Goal: Find contact information: Obtain details needed to contact an individual or organization

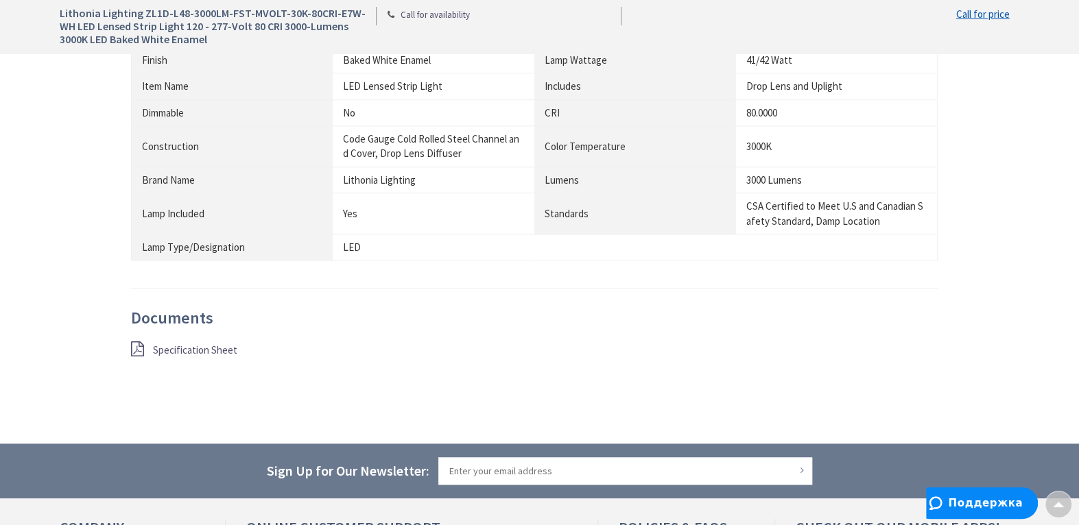
scroll to position [1234, 0]
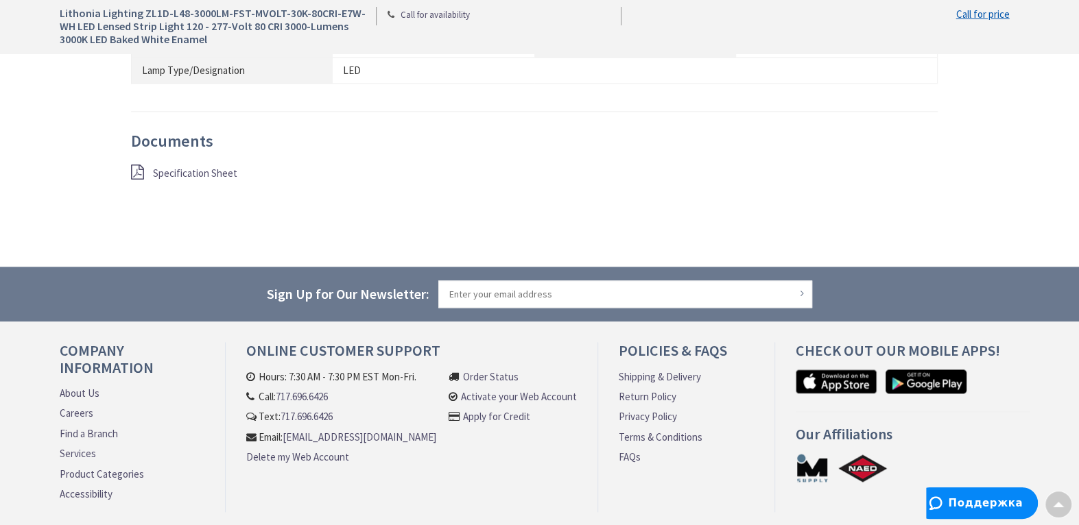
click at [168, 169] on span "Specification Sheet" at bounding box center [195, 173] width 84 height 13
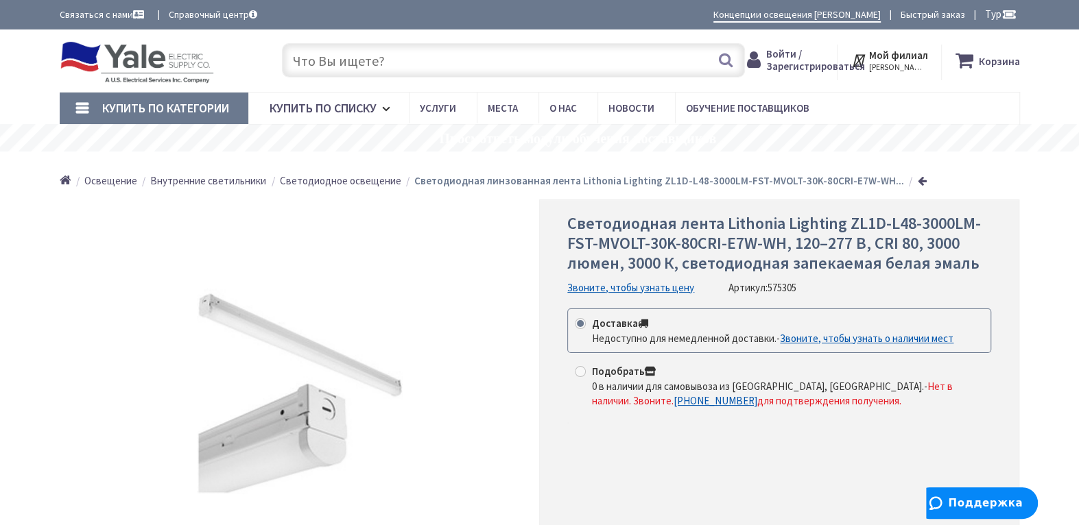
click at [665, 286] on font "Звоните, чтобы узнать цену" at bounding box center [630, 287] width 127 height 13
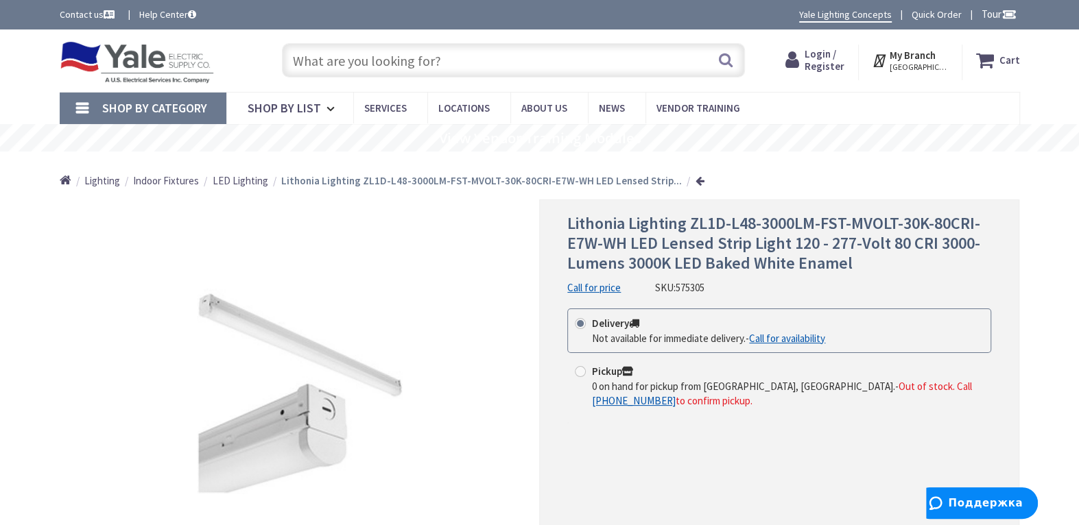
click at [582, 369] on span at bounding box center [580, 371] width 11 height 11
click at [582, 369] on input "Pickup 0 on hand for pickup from Harrisburg, PA. - Out of stock. Call +1-717-69…" at bounding box center [582, 371] width 9 height 9
radio input "true"
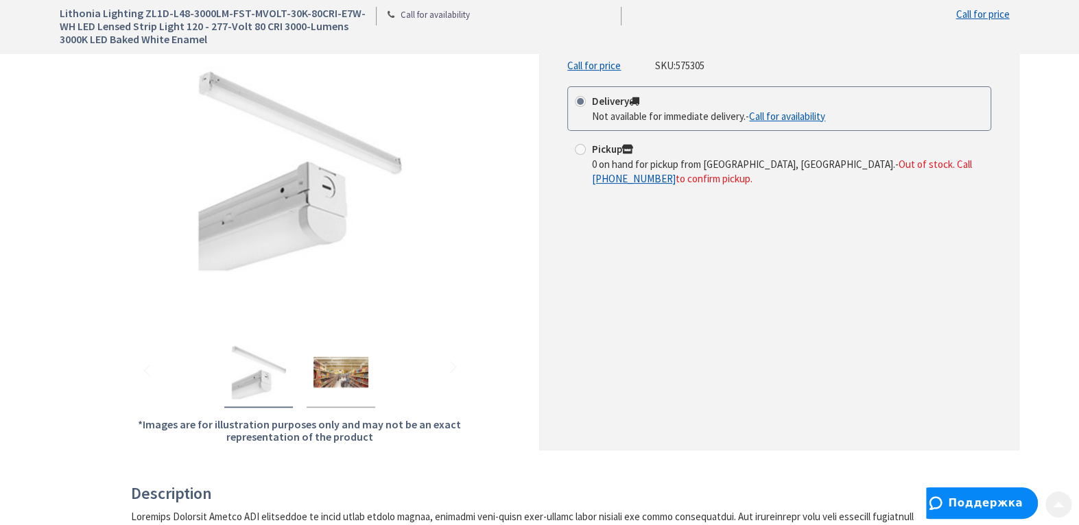
scroll to position [418, 0]
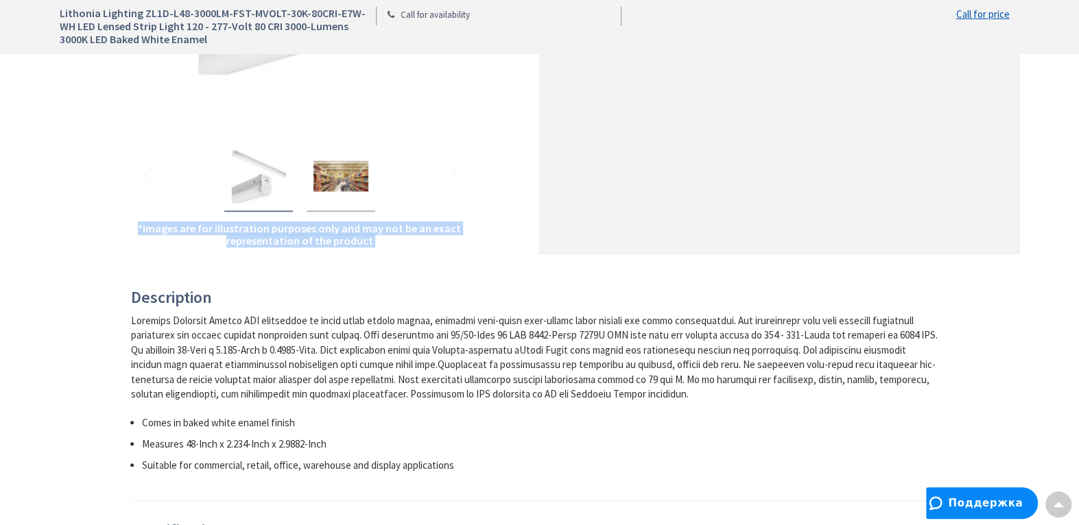
drag, startPoint x: 13, startPoint y: 56, endPoint x: 735, endPoint y: 241, distance: 745.4
click at [735, 241] on div "Lithonia Lighting ZL1D-L48-3000LM-FST-MVOLT-30K-80CRI-E7W-WH LED Lensed Strip L…" at bounding box center [539, 505] width 1079 height 1788
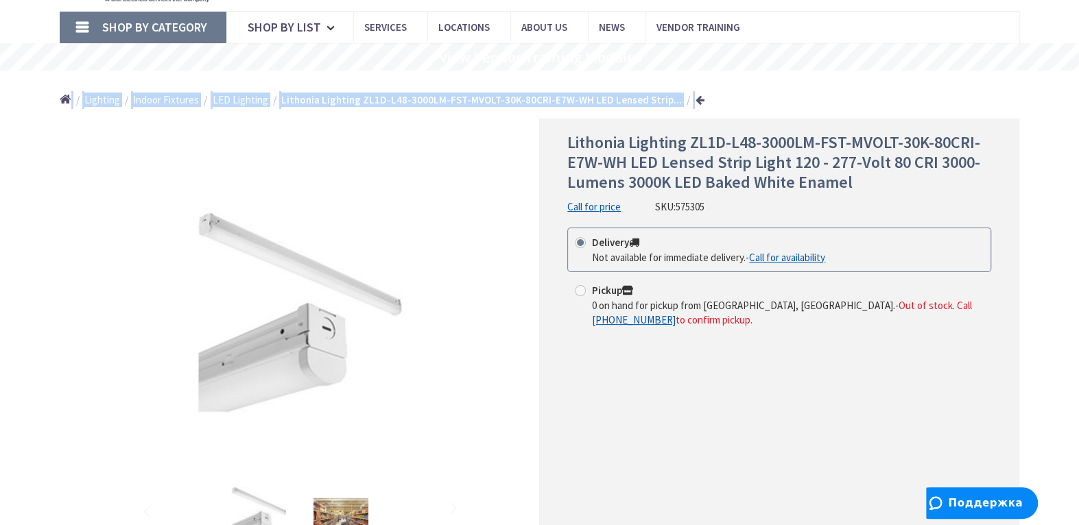
scroll to position [110, 0]
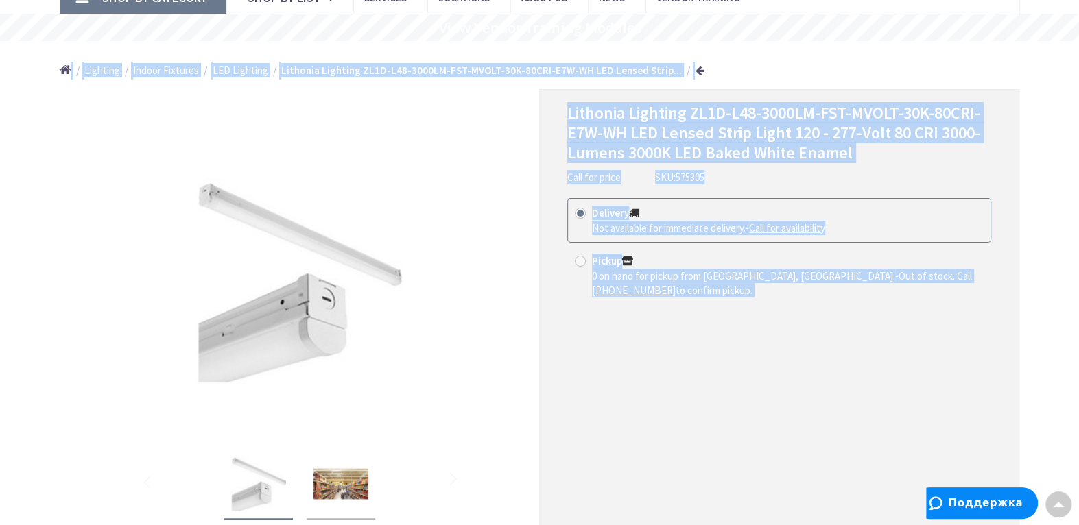
drag, startPoint x: 30, startPoint y: 178, endPoint x: 907, endPoint y: 424, distance: 910.2
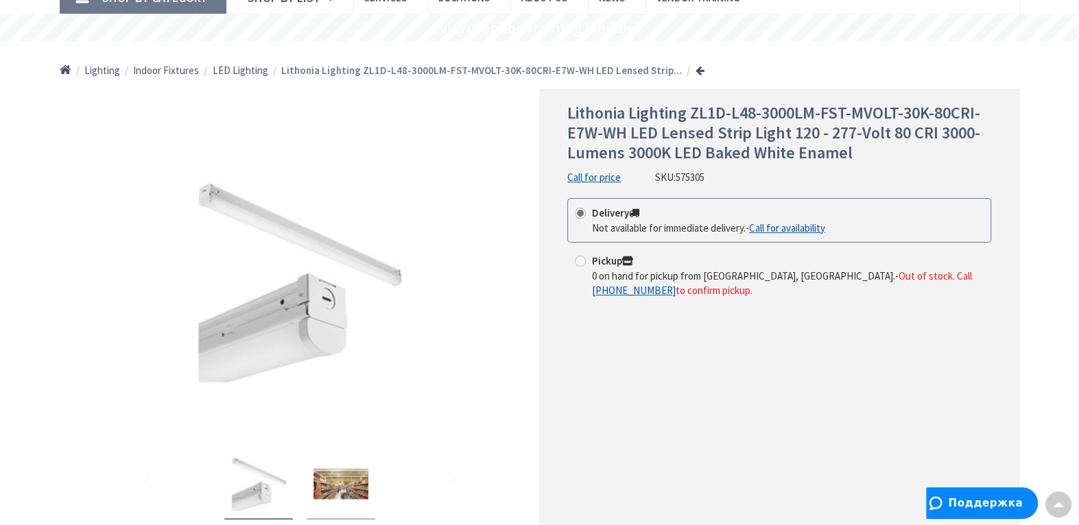
click at [846, 377] on div "Lithonia Lighting ZL1D-L48-3000LM-FST-MVOLT-30K-80CRI-E7W-WH LED Lensed Strip L…" at bounding box center [779, 325] width 480 height 473
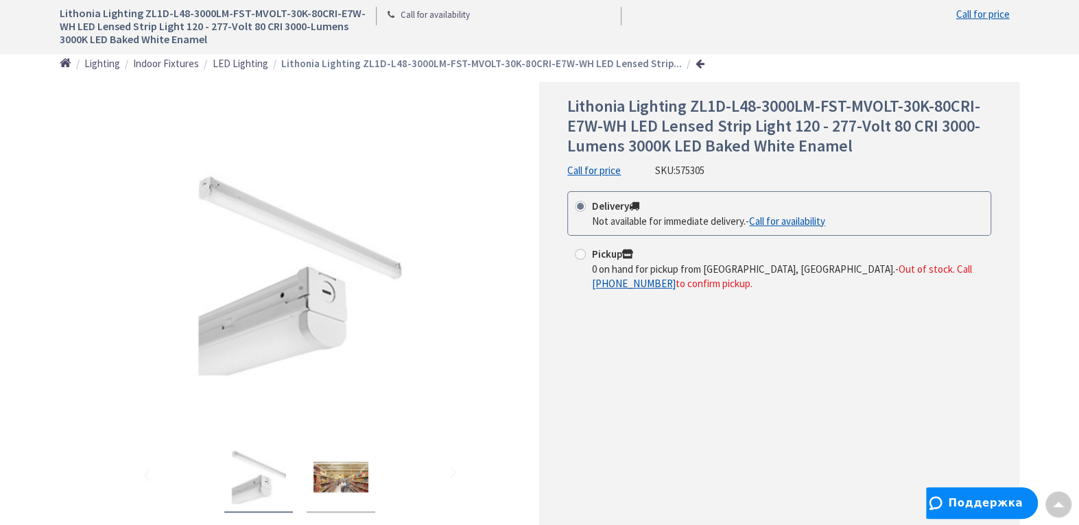
scroll to position [0, 0]
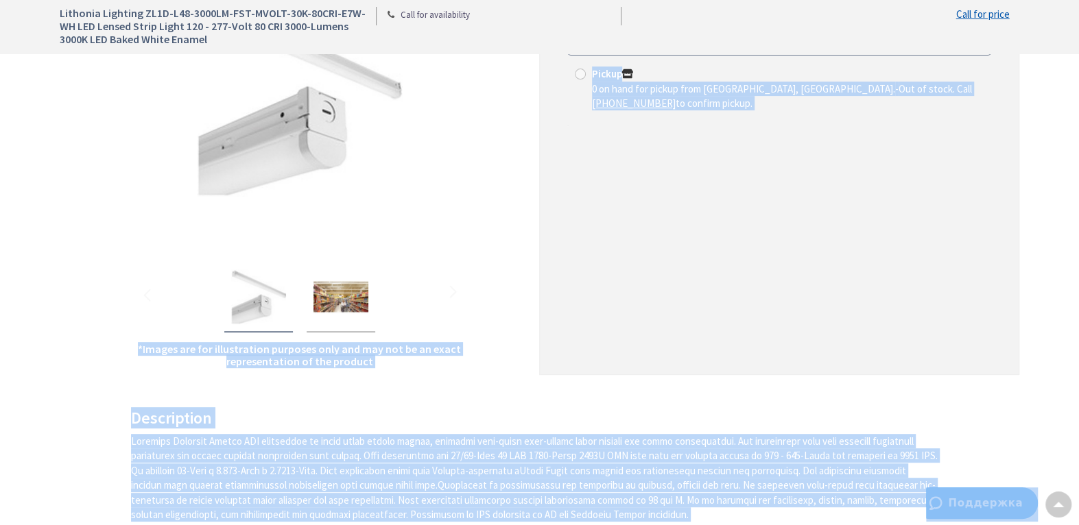
scroll to position [333, 0]
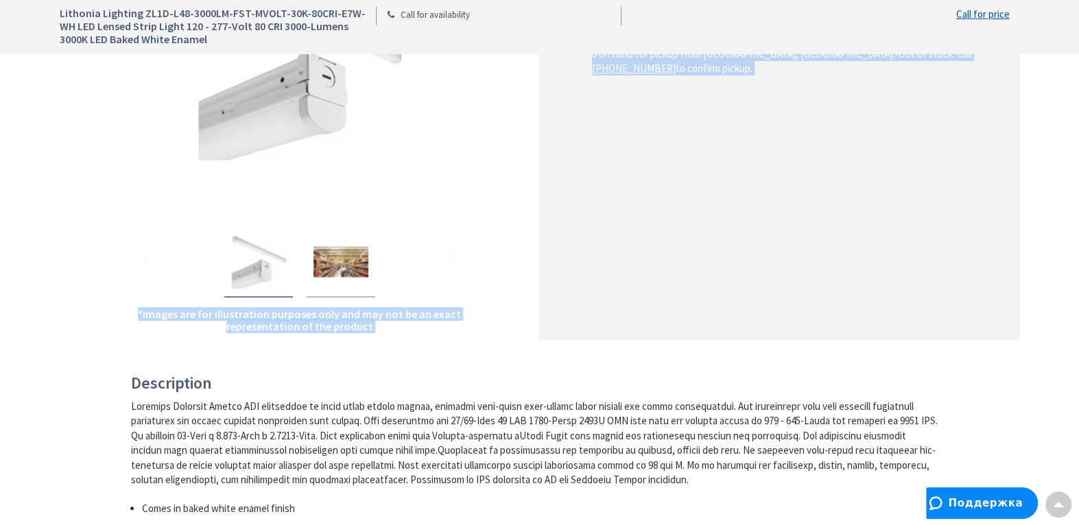
drag, startPoint x: 46, startPoint y: 223, endPoint x: 941, endPoint y: 286, distance: 897.2
click at [941, 286] on main "Back *Images are for illustration purposes only and may not be an exact represe…" at bounding box center [539, 518] width 1029 height 1302
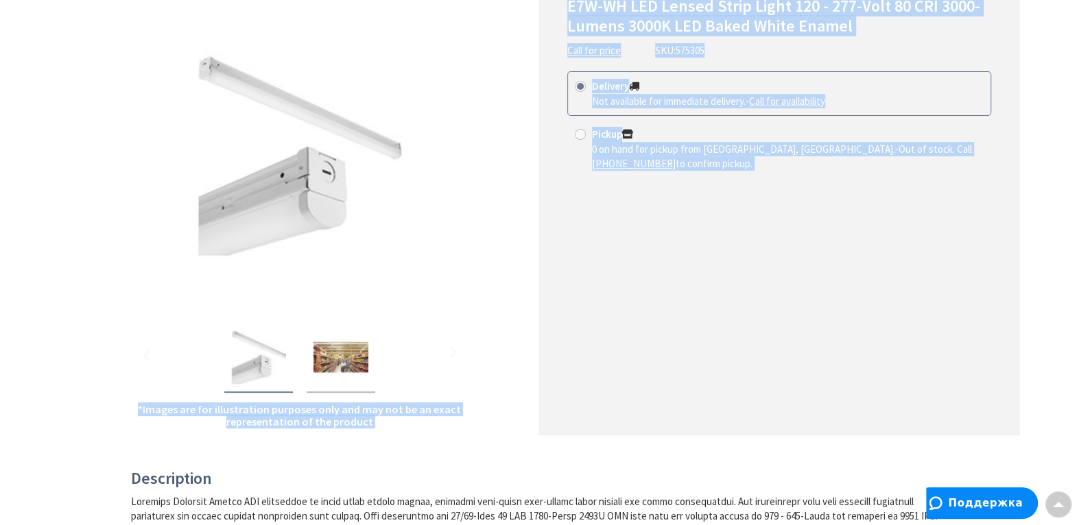
scroll to position [58, 0]
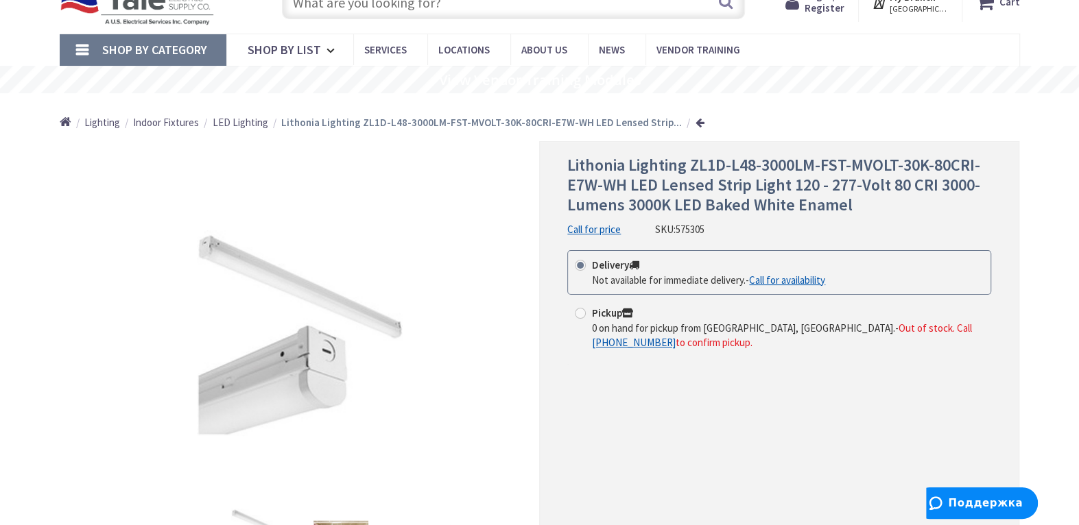
click at [518, 355] on div "*Images are for illustration purposes only and may not be an exact representati…" at bounding box center [300, 377] width 480 height 473
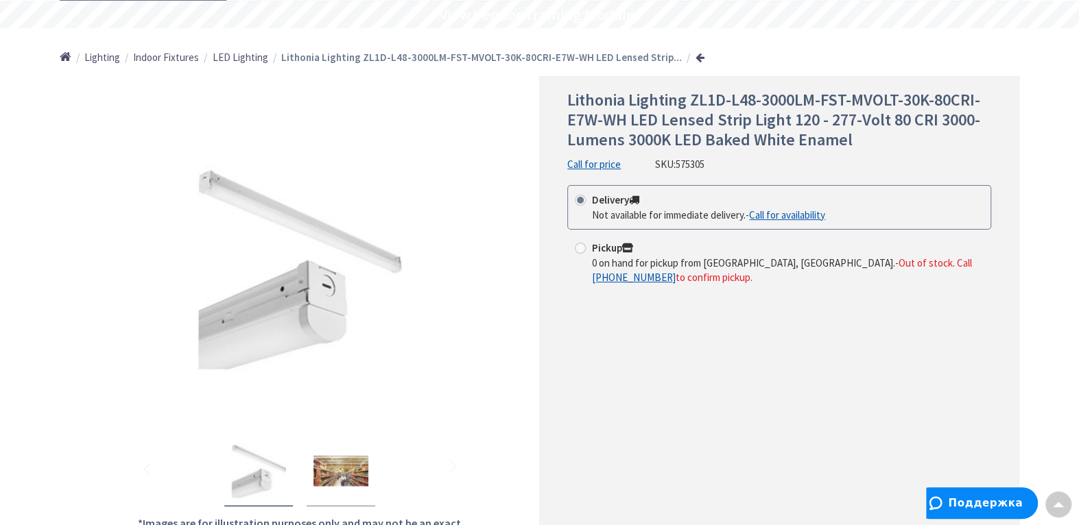
scroll to position [0, 0]
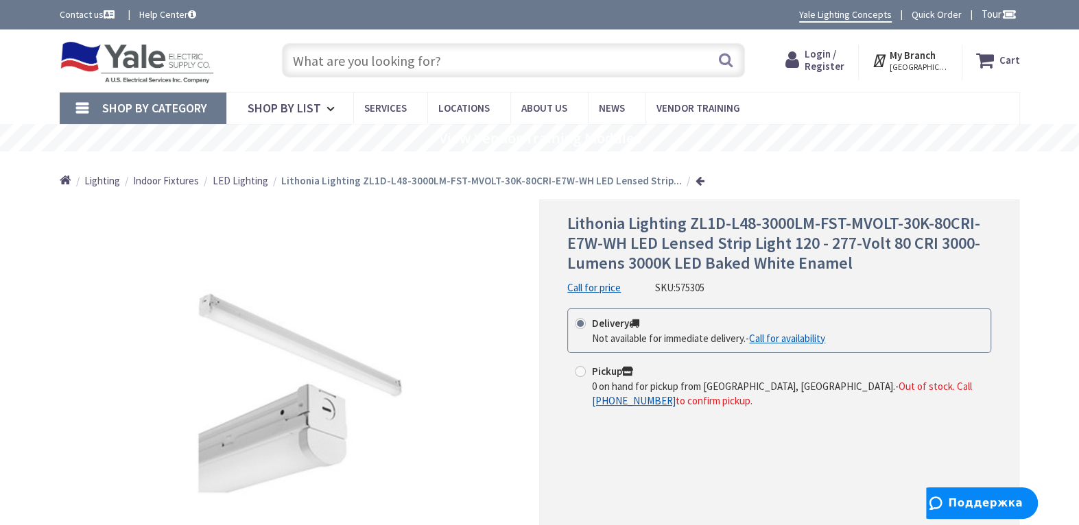
drag, startPoint x: 551, startPoint y: 214, endPoint x: 987, endPoint y: 381, distance: 466.9
click at [987, 381] on div "Lithonia Lighting ZL1D-L48-3000LM-FST-MVOLT-30K-80CRI-E7W-WH LED Lensed Strip L…" at bounding box center [779, 436] width 480 height 473
click at [303, 383] on img at bounding box center [300, 392] width 206 height 206
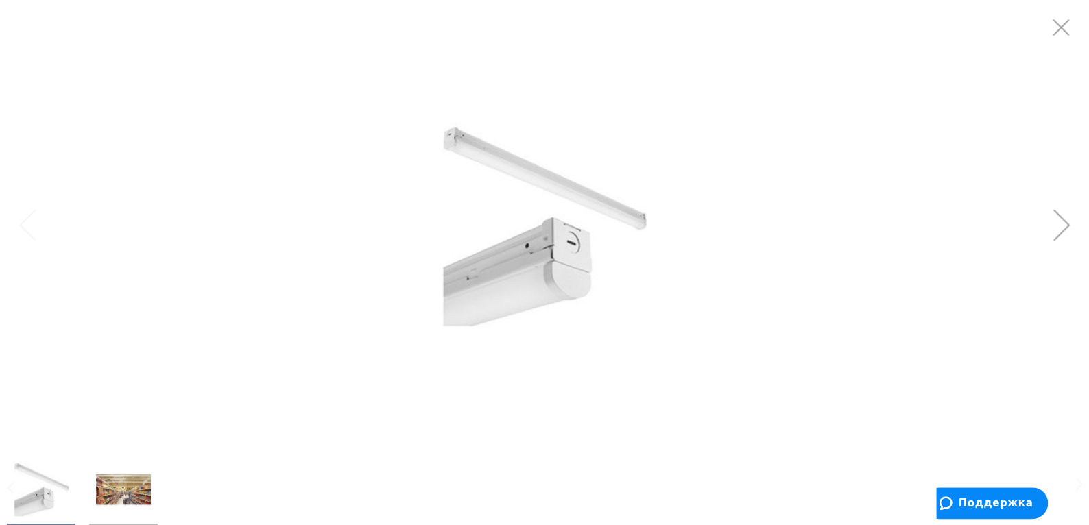
click at [121, 495] on img "Lithonia Lighting ZL1D-L48-3000LM-FST-MVOLT-30K-80CRI-E7W-WH LED Lensed Strip L…" at bounding box center [123, 489] width 55 height 55
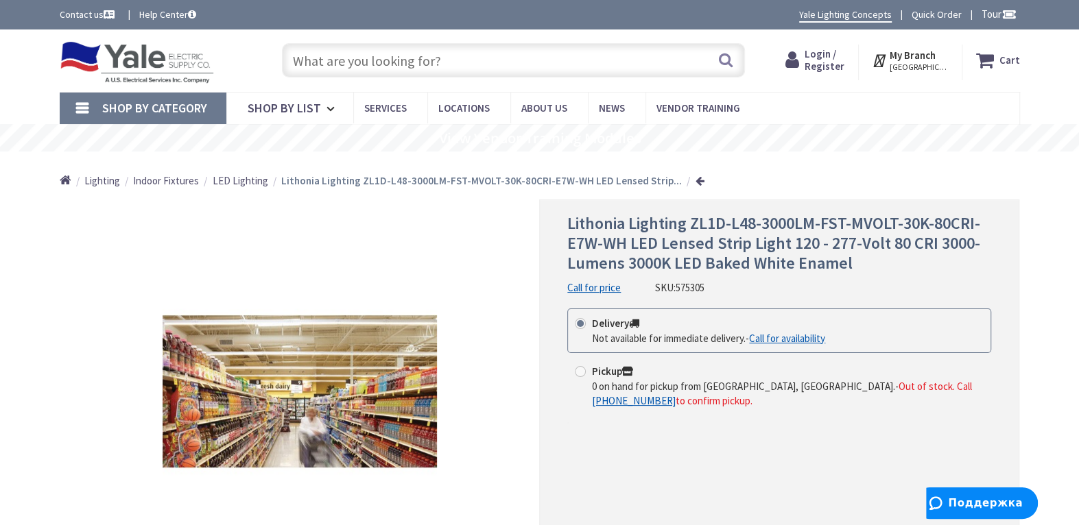
click at [994, 300] on div "Lithonia Lighting ZL1D-L48-3000LM-FST-MVOLT-30K-80CRI-E7W-WH LED Lensed Strip L…" at bounding box center [779, 436] width 480 height 473
click at [995, 298] on div "Lithonia Lighting ZL1D-L48-3000LM-FST-MVOLT-30K-80CRI-E7W-WH LED Lensed Strip L…" at bounding box center [779, 436] width 480 height 473
click at [598, 291] on link "Call for price" at bounding box center [593, 287] width 53 height 14
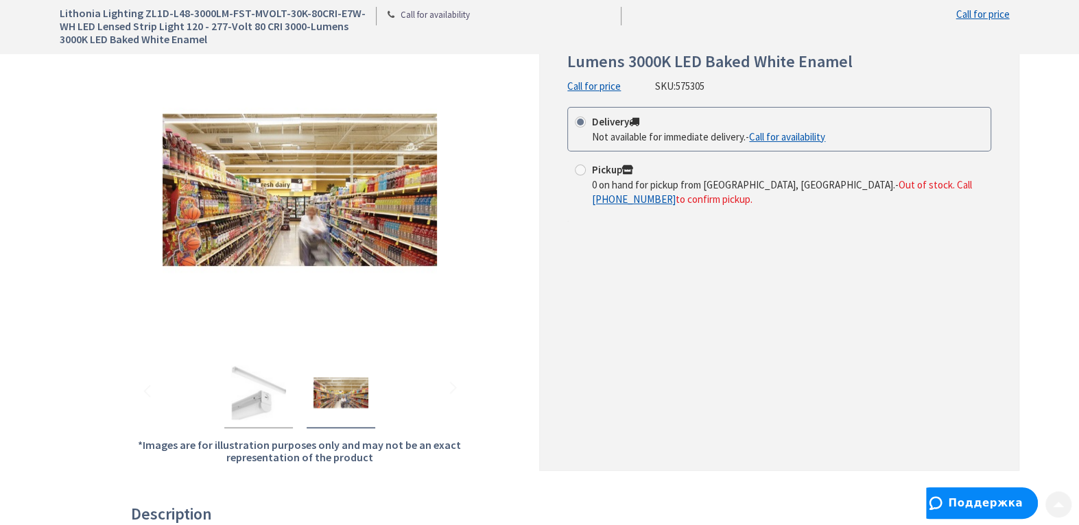
scroll to position [342, 0]
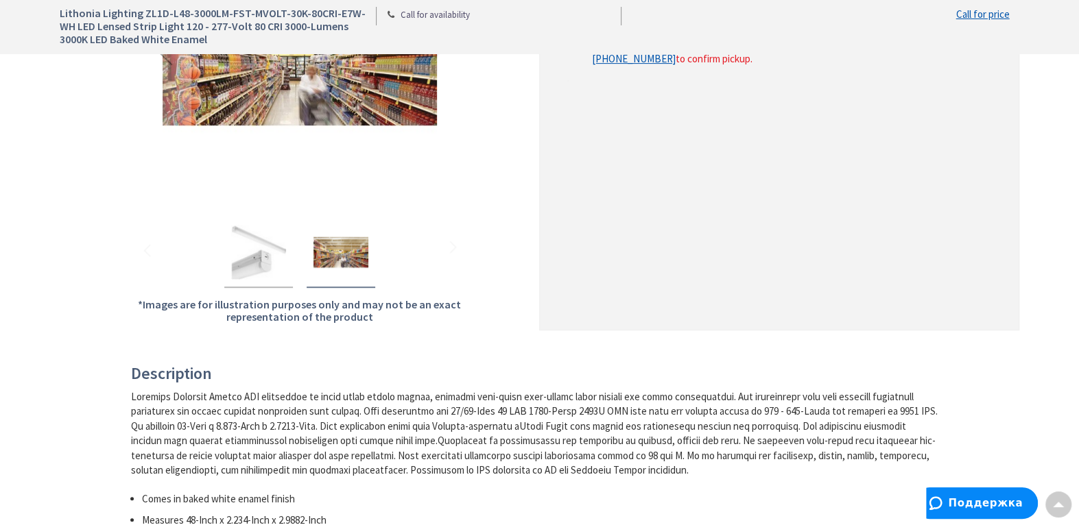
click at [235, 254] on img "Lithonia Lighting ZL1D-L48-3000LM-FST-MVOLT-30K-80CRI-E7W-WH LED Lensed Strip L…" at bounding box center [258, 252] width 55 height 55
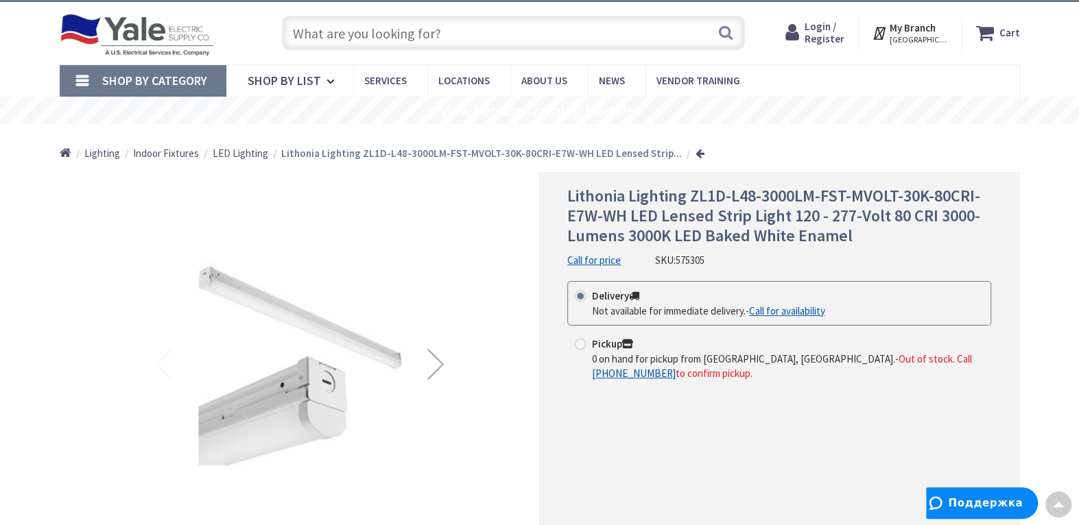
scroll to position [0, 0]
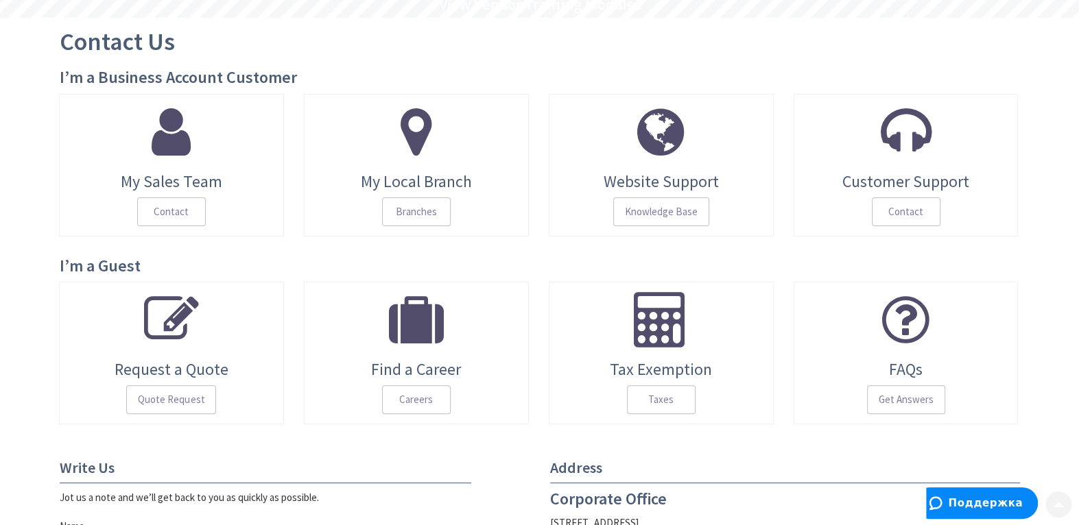
scroll to position [137, 0]
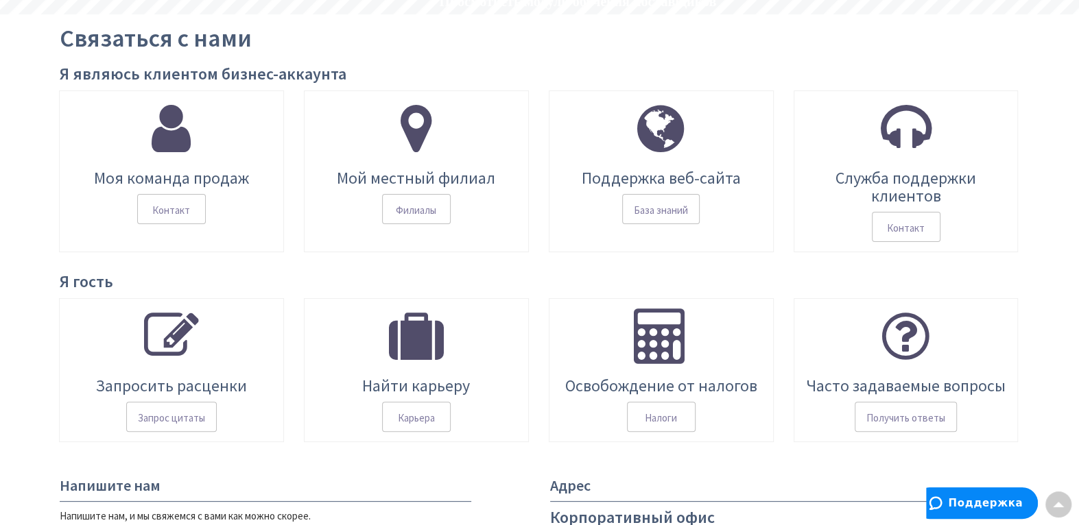
drag, startPoint x: 167, startPoint y: 416, endPoint x: 165, endPoint y: 392, distance: 24.2
click at [167, 416] on font "Запрос цитаты" at bounding box center [171, 417] width 67 height 13
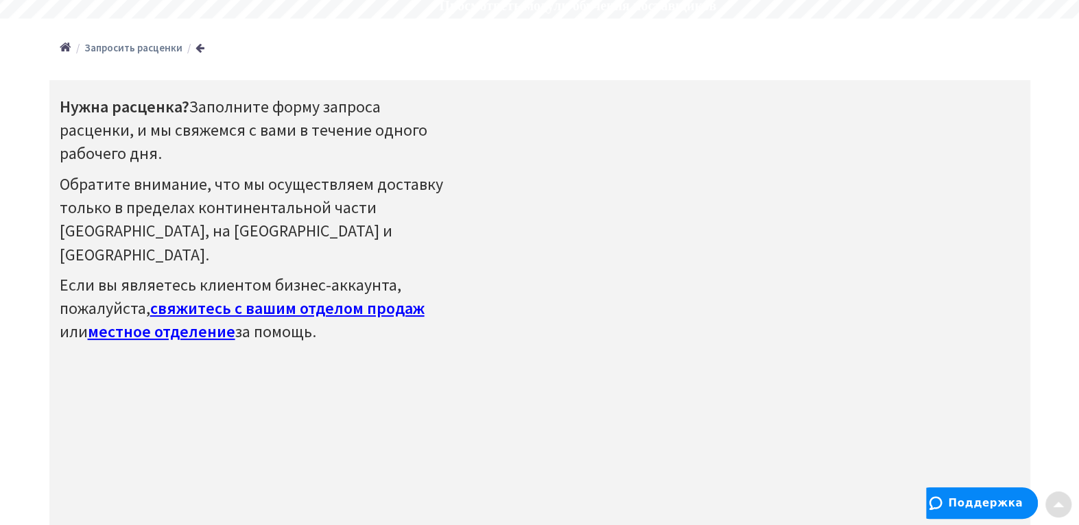
scroll to position [137, 0]
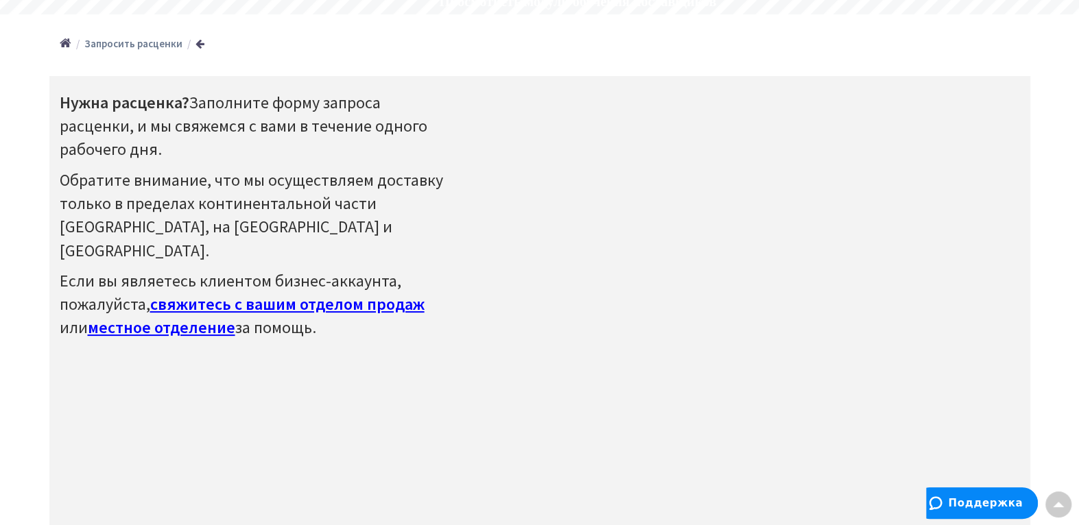
drag, startPoint x: 202, startPoint y: 308, endPoint x: 186, endPoint y: 296, distance: 20.0
click at [202, 317] on font "местное отделение" at bounding box center [161, 327] width 147 height 21
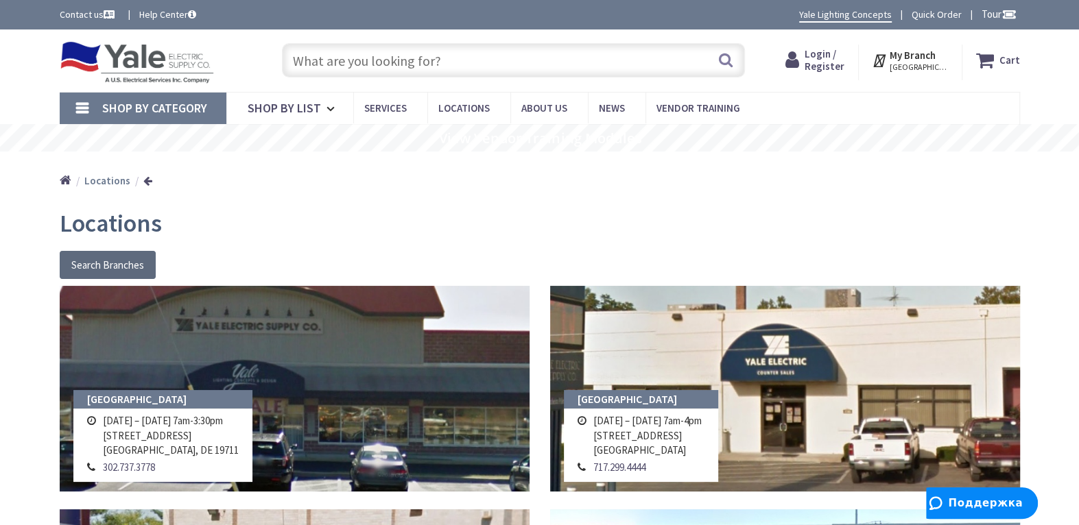
click at [97, 259] on button "Search Branches" at bounding box center [108, 265] width 96 height 29
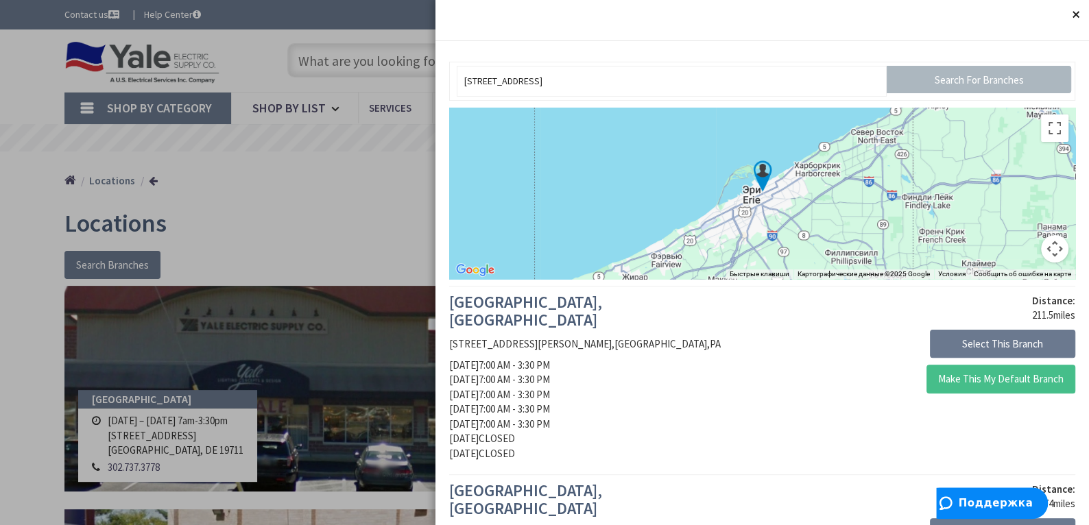
click at [1069, 15] on button "Close" at bounding box center [1075, 13] width 27 height 27
